Goal: Navigation & Orientation: Find specific page/section

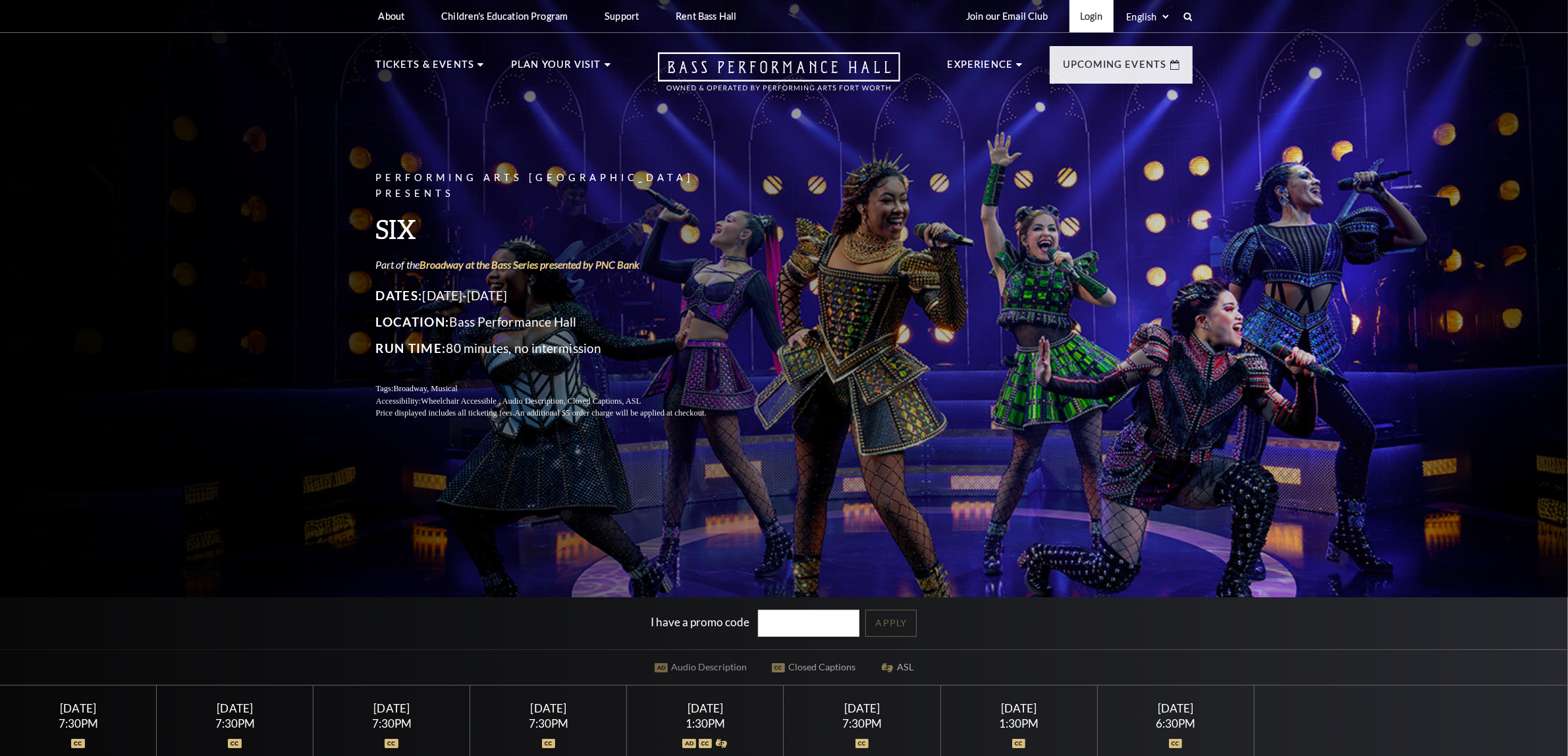
click at [1093, 9] on link "Login" at bounding box center [1091, 16] width 44 height 32
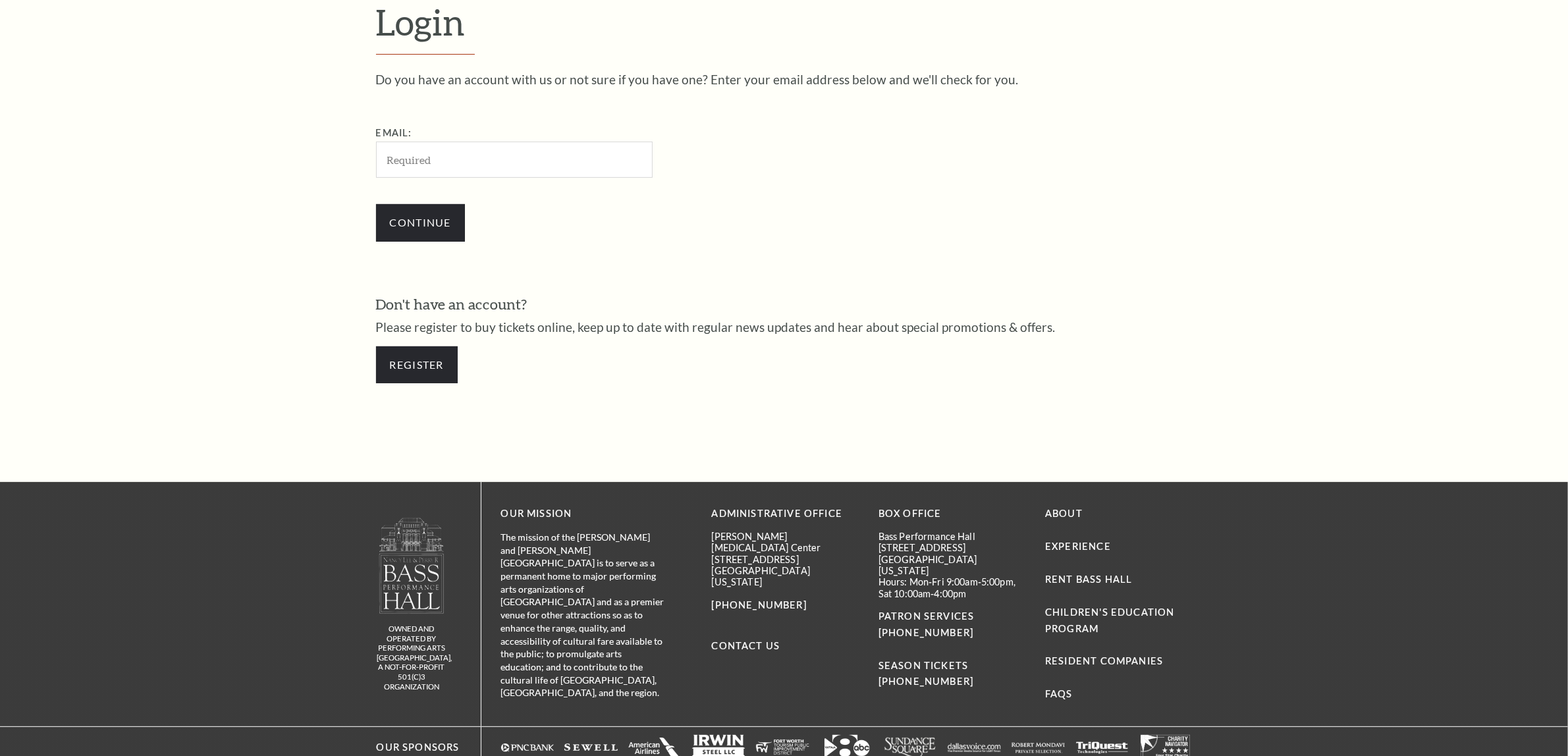
scroll to position [502, 0]
click at [489, 154] on input "Email:" at bounding box center [515, 160] width 276 height 36
drag, startPoint x: 492, startPoint y: 161, endPoint x: 489, endPoint y: 168, distance: 7.6
click at [492, 161] on input "Email:" at bounding box center [515, 160] width 276 height 36
paste input "200878/ahtesaforter18@gmail.com"
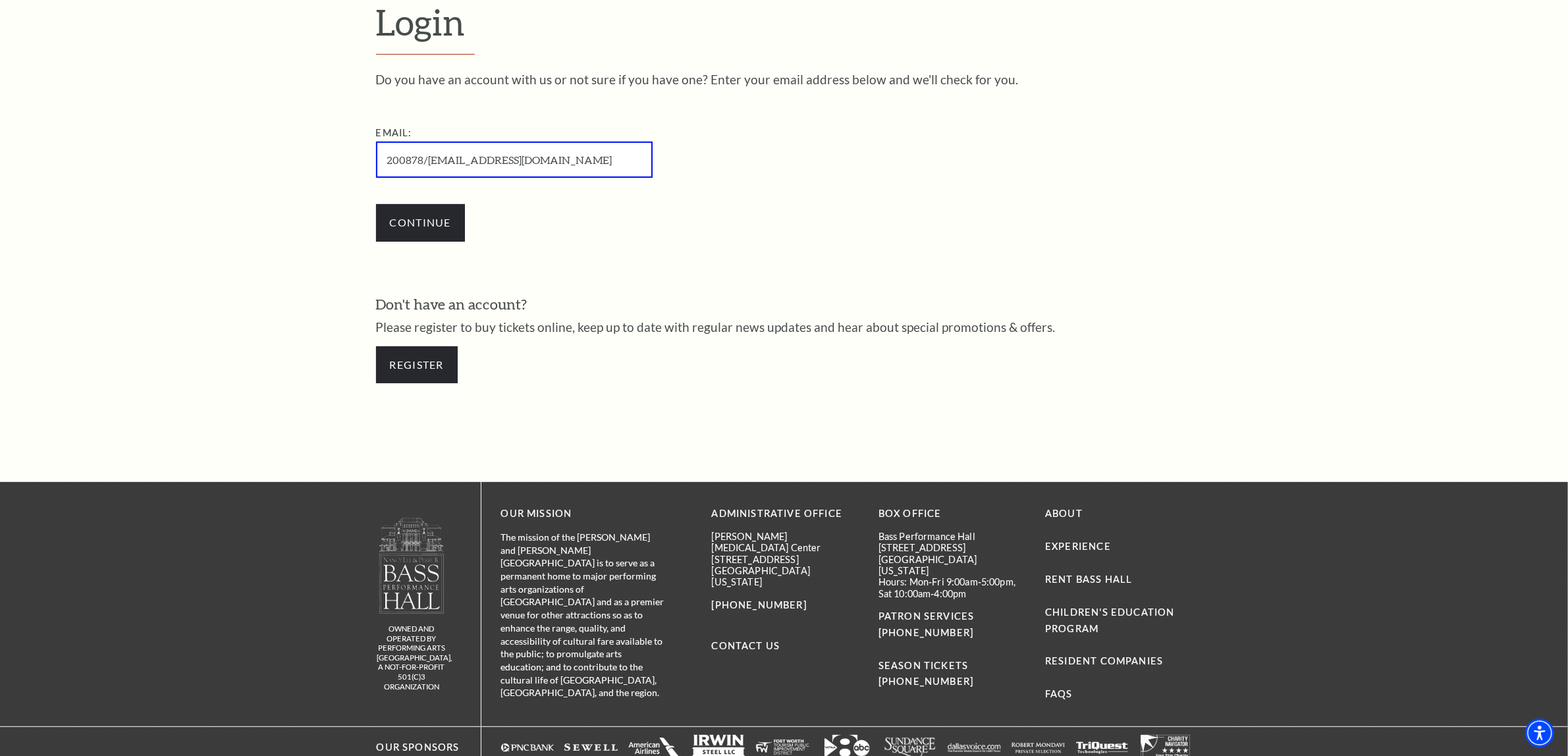
drag, startPoint x: 428, startPoint y: 160, endPoint x: -51, endPoint y: 160, distance: 479.0
type input "[EMAIL_ADDRESS][DOMAIN_NAME]"
click at [377, 204] on input "Continue" at bounding box center [420, 222] width 89 height 37
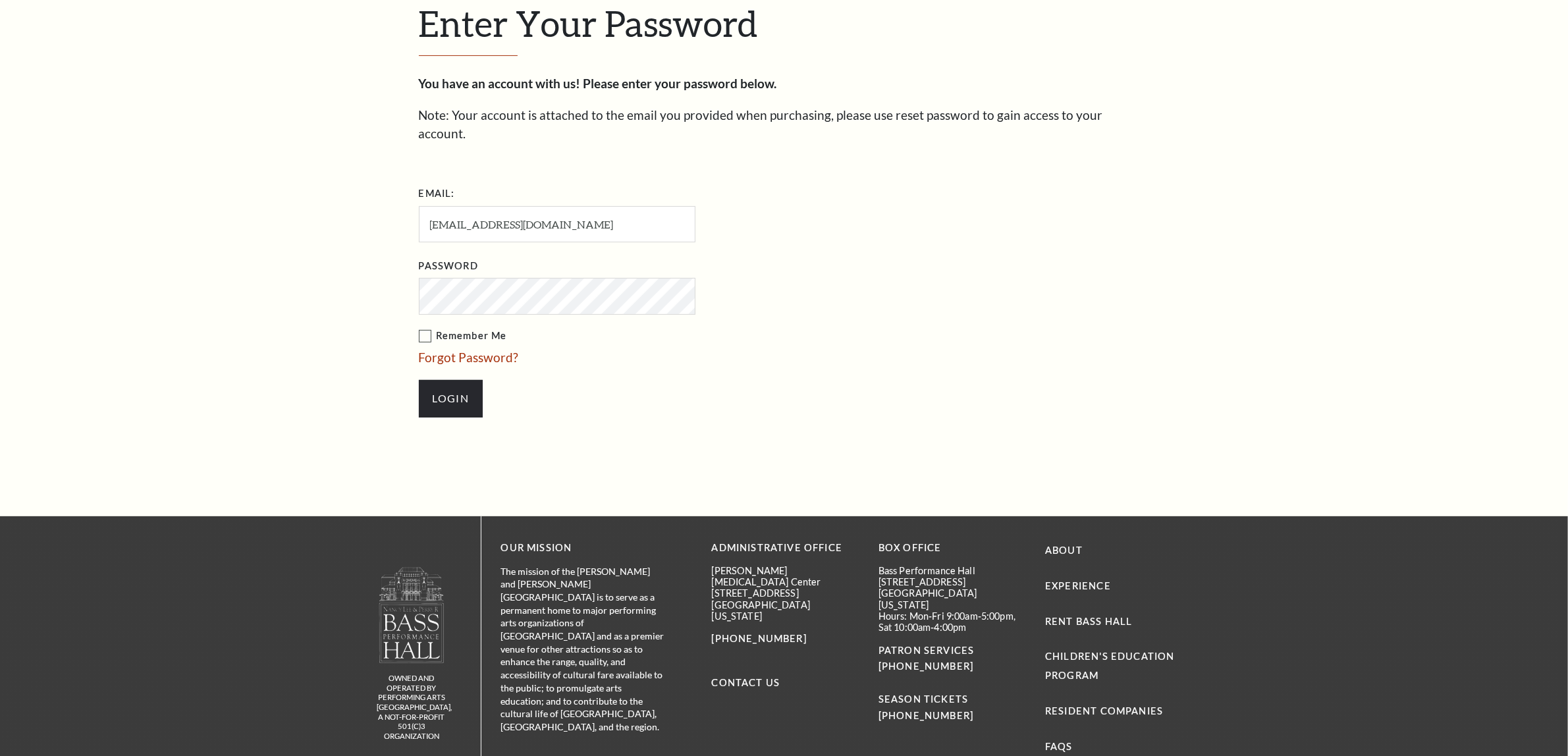
scroll to position [515, 0]
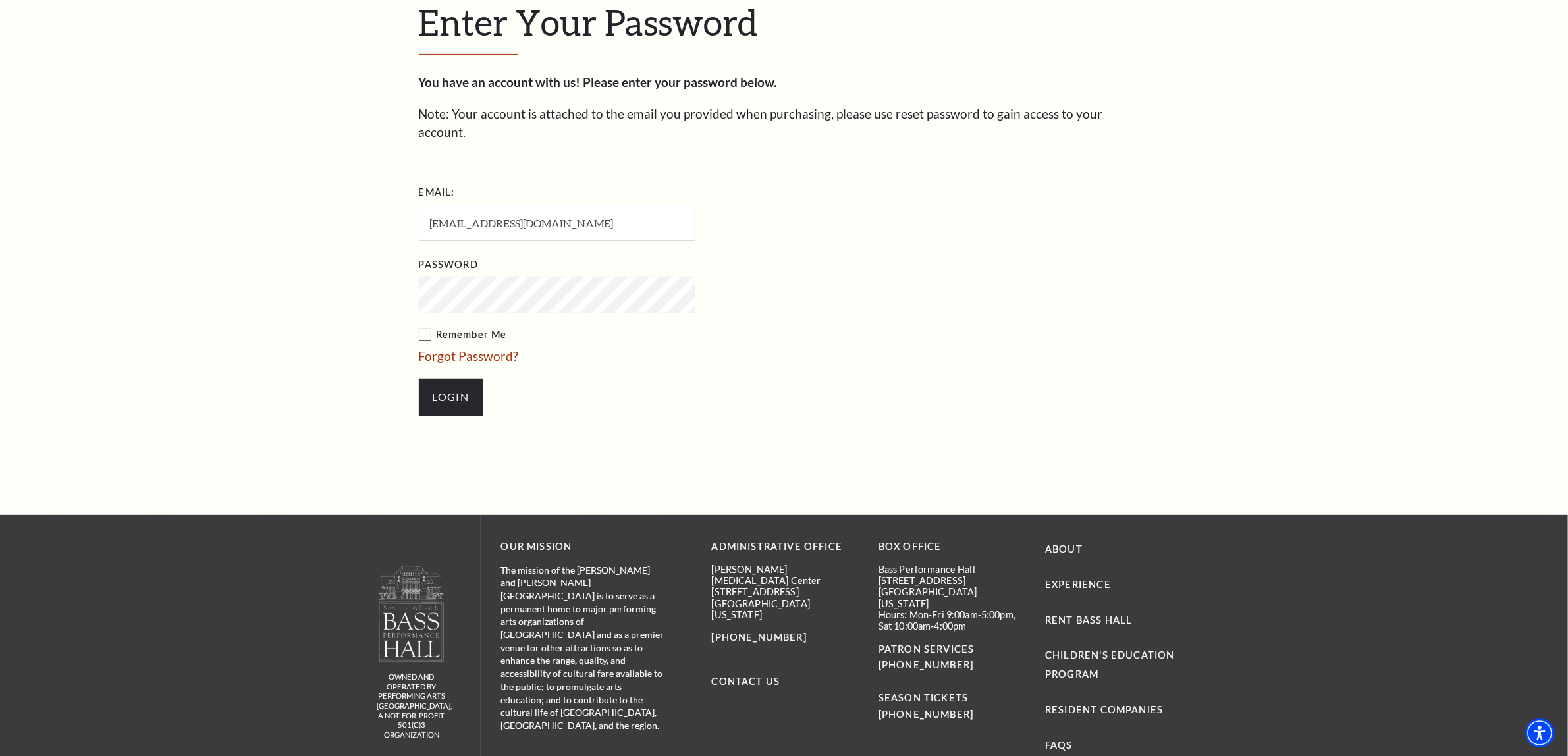
click at [419, 378] on input "Login" at bounding box center [451, 397] width 64 height 37
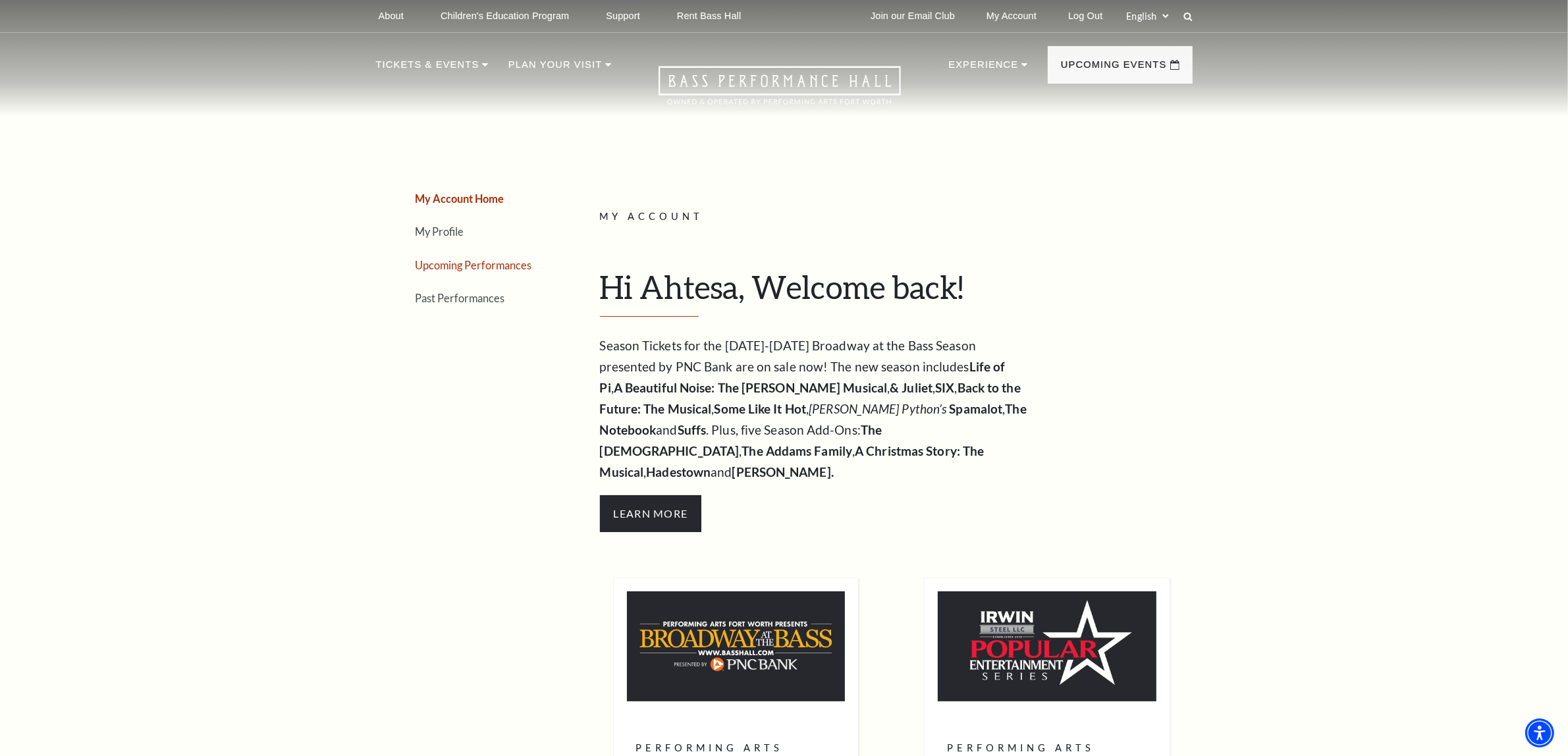
click at [482, 268] on link "Upcoming Performances" at bounding box center [474, 265] width 116 height 12
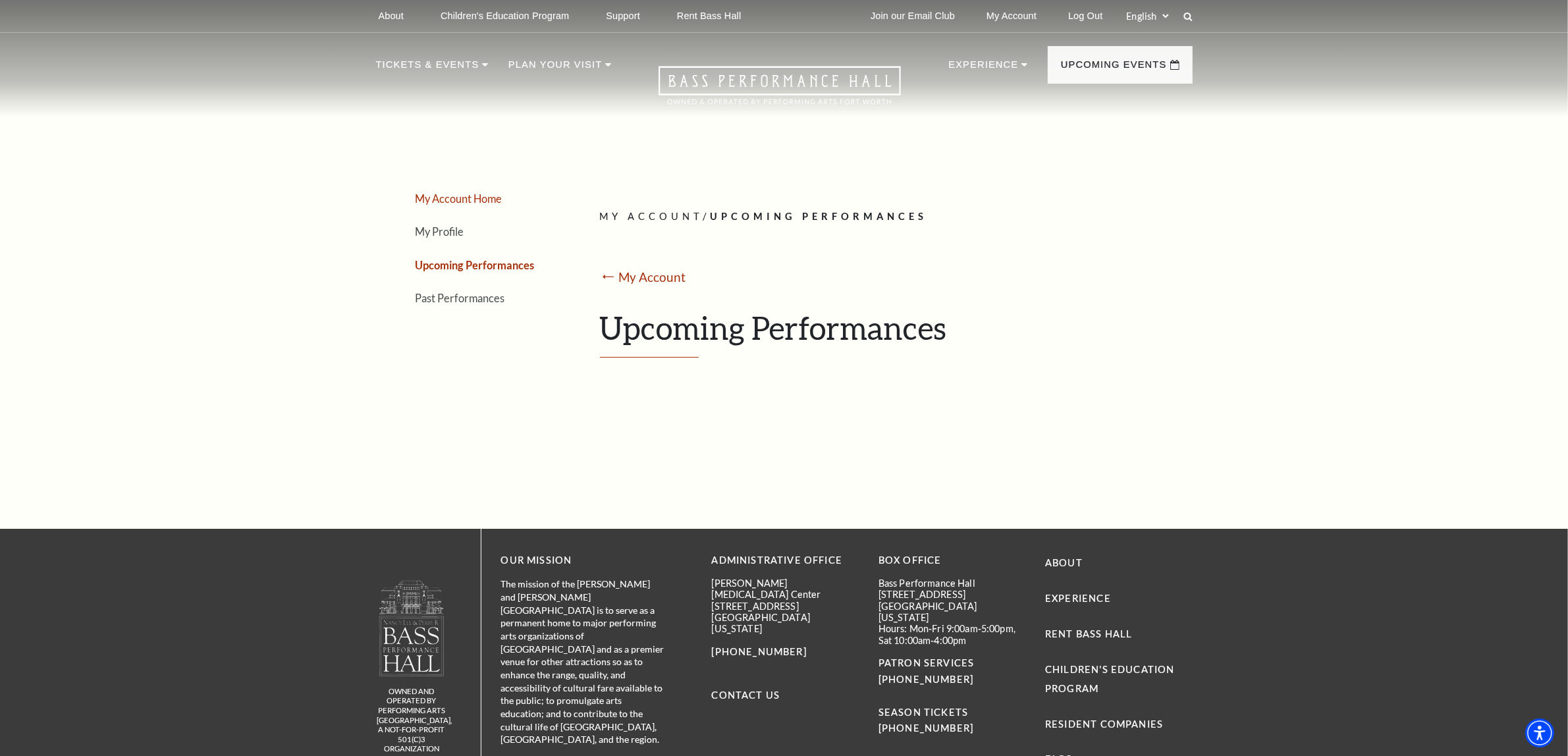
click at [473, 193] on link "My Account Home" at bounding box center [458, 198] width 87 height 12
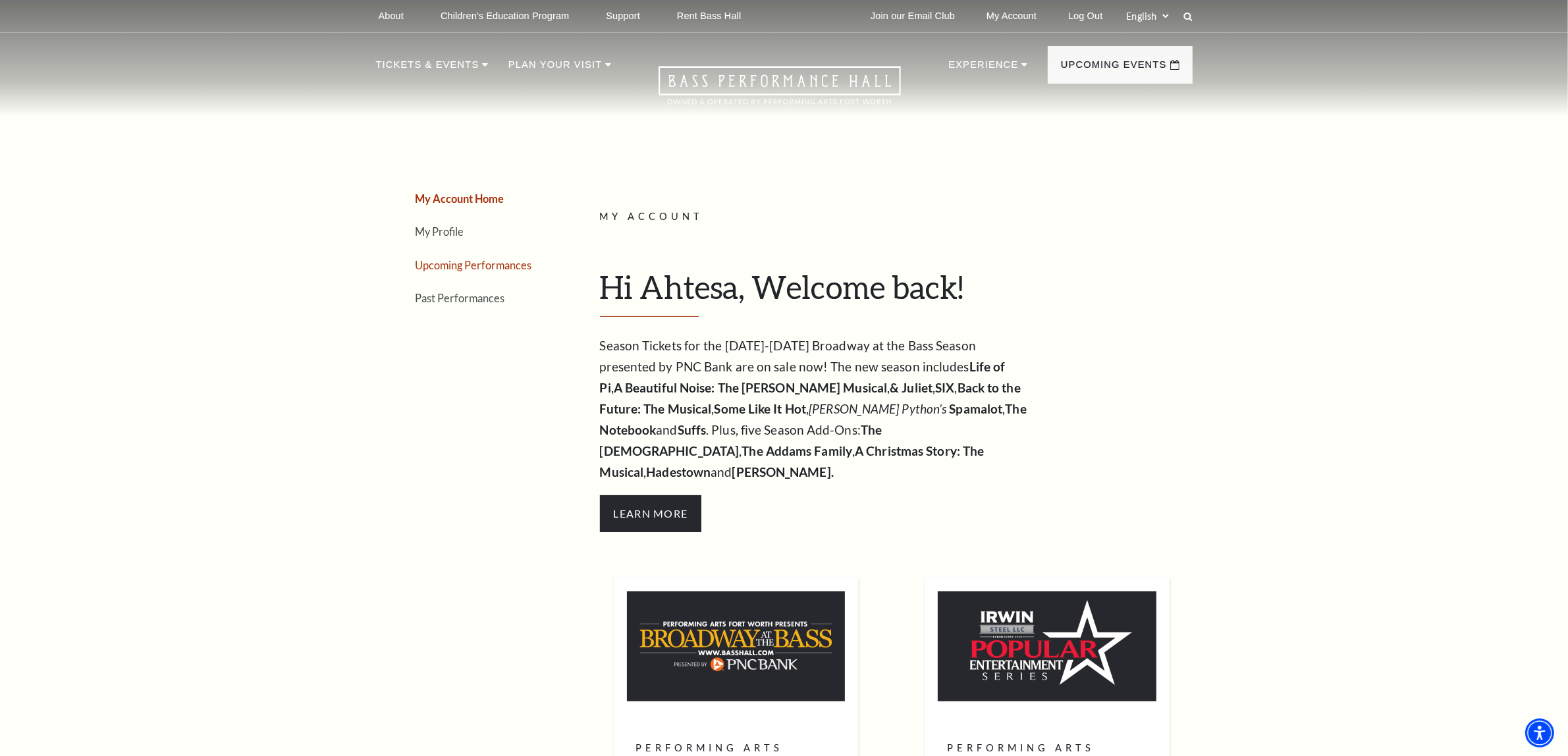
click at [478, 267] on link "Upcoming Performances" at bounding box center [474, 265] width 116 height 12
